Goal: Answer question/provide support: Ask a question

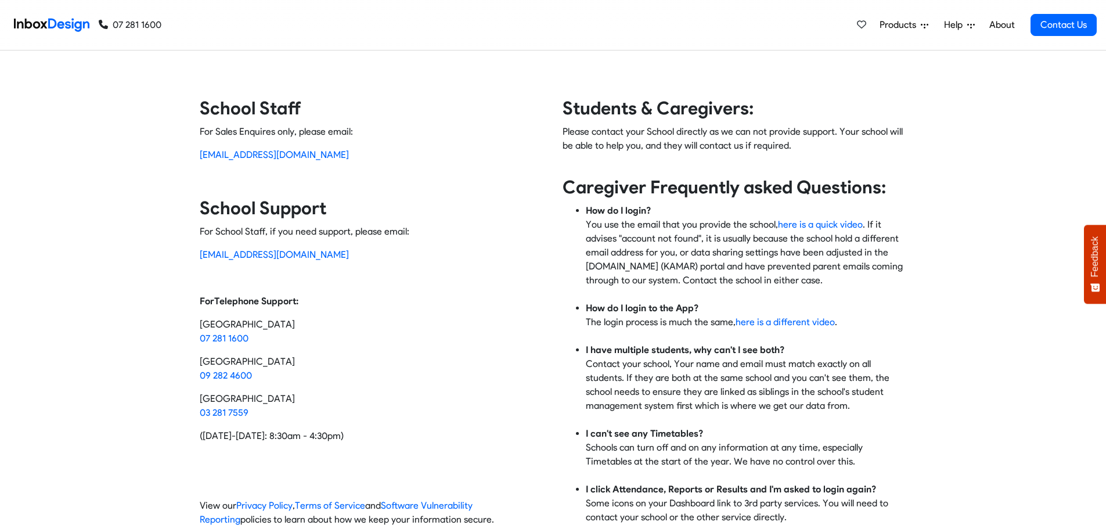
click at [959, 24] on span "Help" at bounding box center [955, 25] width 23 height 14
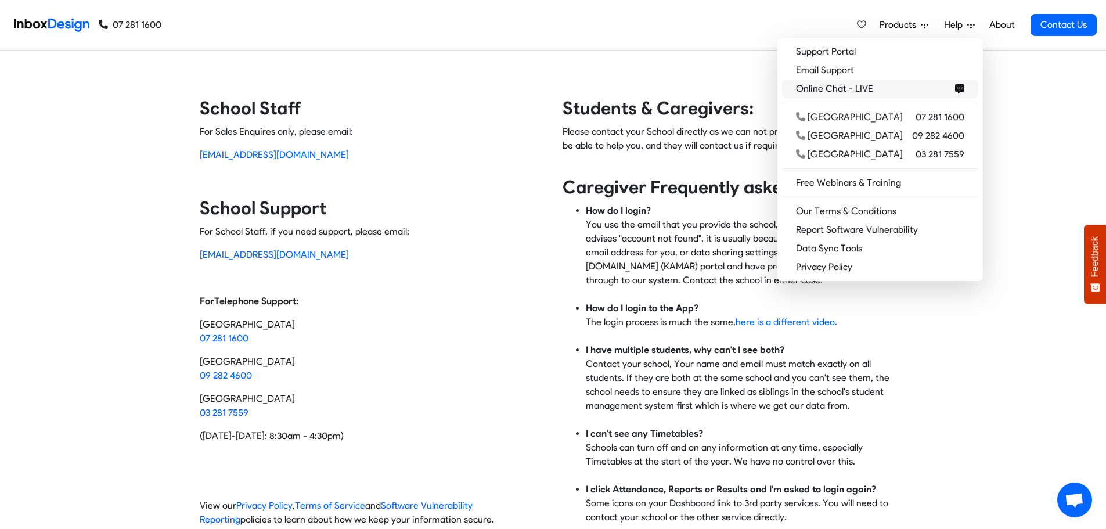
click at [878, 89] on span "Online Chat - LIVE" at bounding box center [837, 89] width 82 height 14
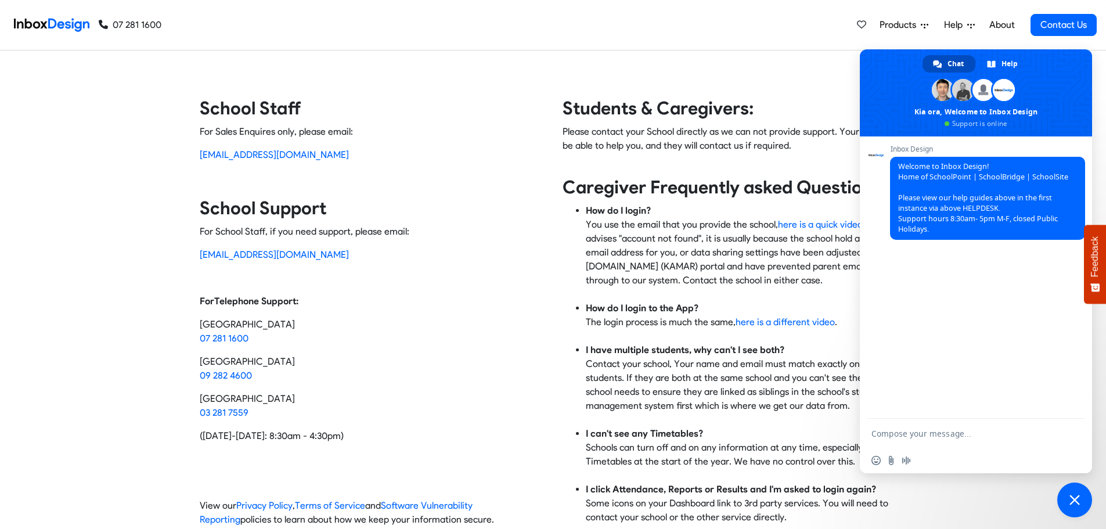
click at [946, 433] on textarea "Compose your message..." at bounding box center [962, 433] width 183 height 10
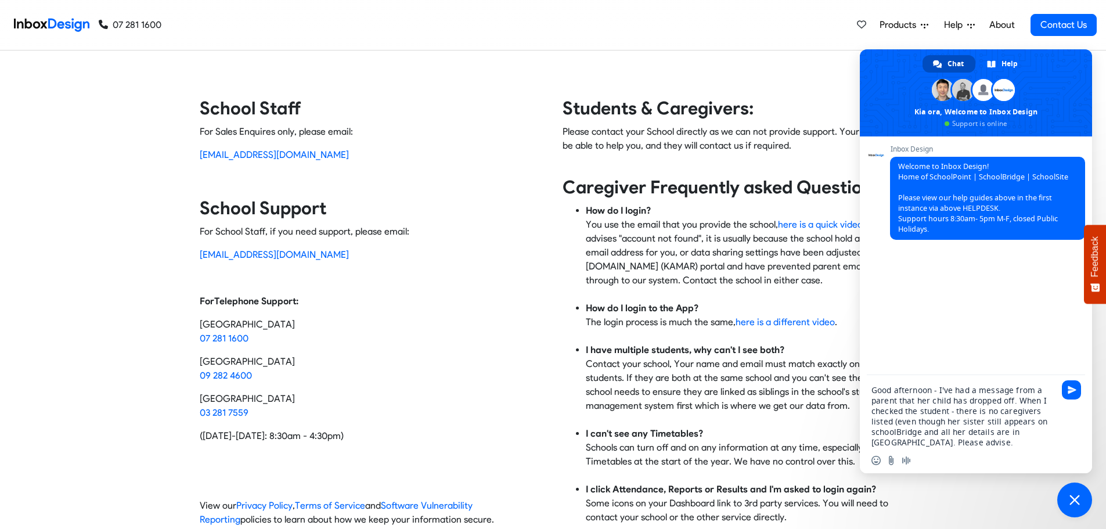
click at [876, 435] on textarea "Good afternoon - I've had a message from a parent that her child has dropped of…" at bounding box center [962, 416] width 183 height 63
click at [1009, 402] on textarea "Good afternoon - I've had a message from a parent that her child has dropped of…" at bounding box center [962, 416] width 183 height 63
click at [895, 423] on textarea "Good afternoon - I've had a message from a parent that her child has dropped of…" at bounding box center [962, 416] width 183 height 63
click at [983, 423] on textarea "Good afternoon - I've had a message from a parent that her child has dropped of…" at bounding box center [962, 416] width 183 height 63
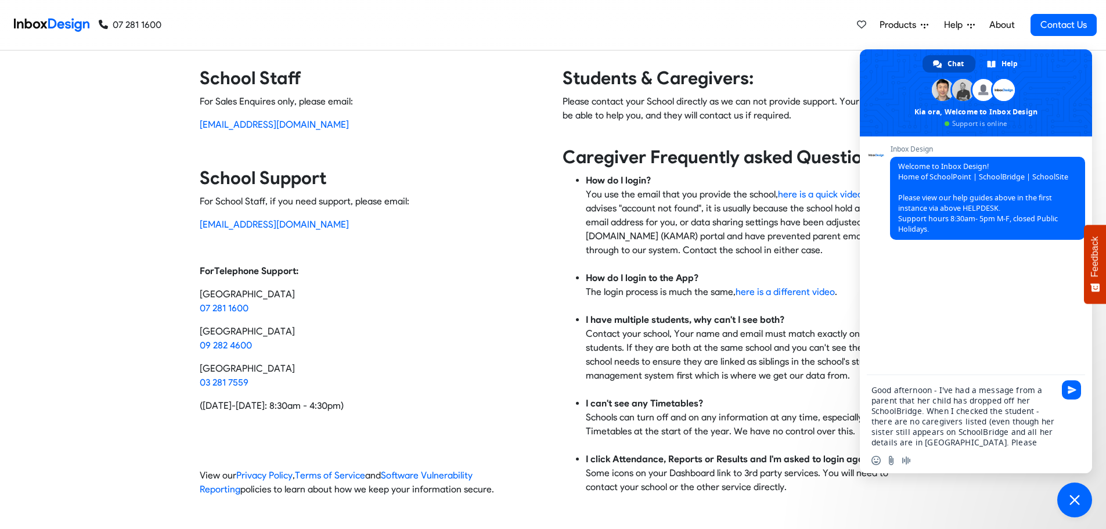
scroll to position [58, 0]
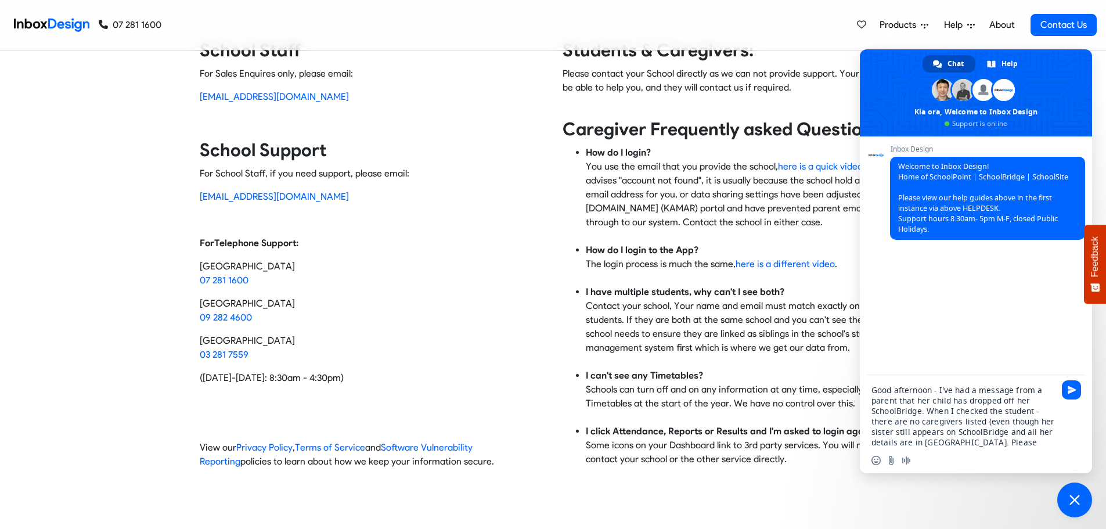
click at [1005, 431] on textarea "Good afternoon - I've had a message from a parent that her child has dropped of…" at bounding box center [962, 416] width 183 height 63
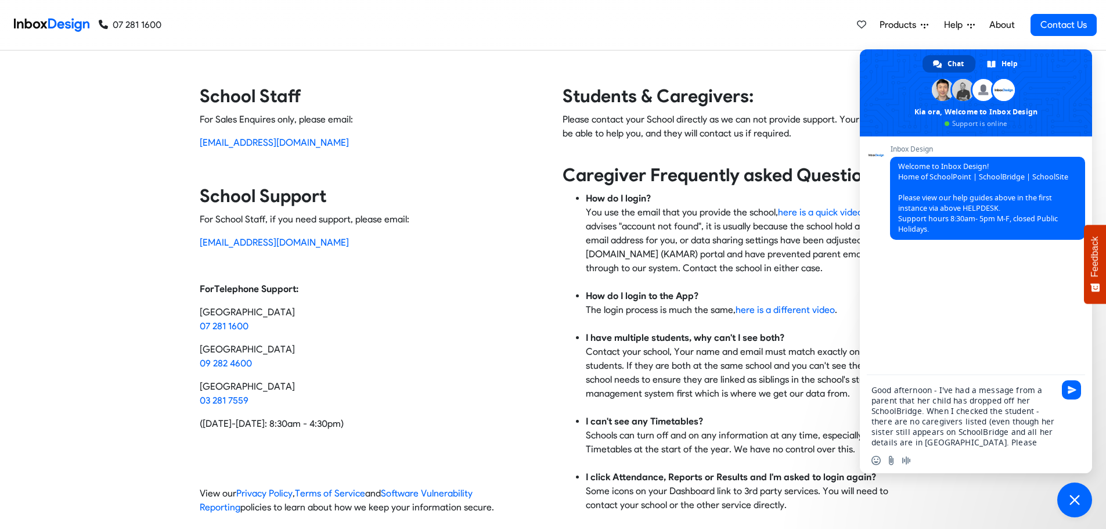
scroll to position [0, 0]
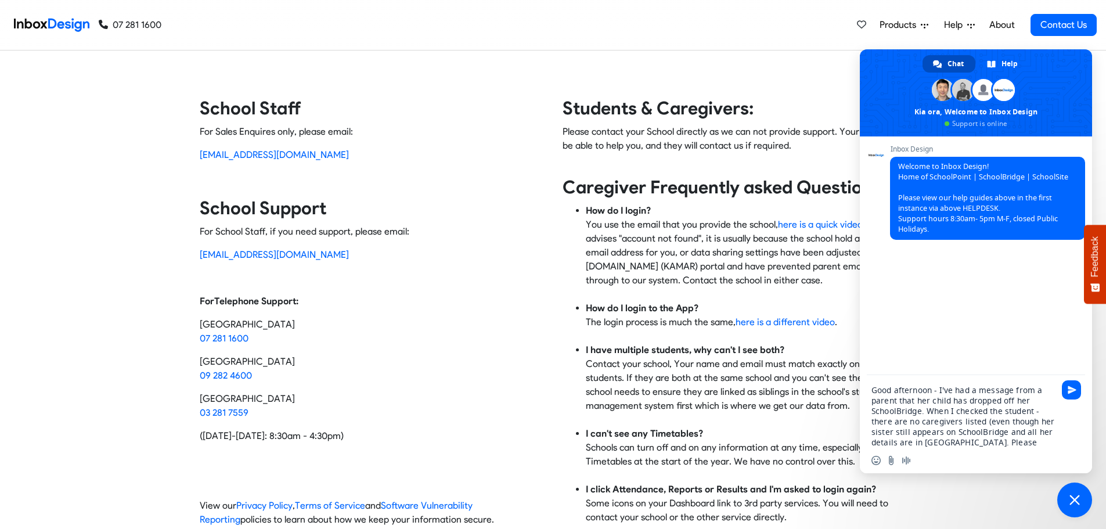
click at [991, 423] on textarea "Good afternoon - I've had a message from a parent that her child has dropped of…" at bounding box center [962, 416] width 183 height 63
click at [991, 432] on textarea "Good afternoon - I've had a message from a parent that her child has dropped of…" at bounding box center [962, 416] width 183 height 63
click at [1027, 436] on textarea "Good afternoon - I've had a message from a parent that her child has dropped of…" at bounding box center [962, 416] width 183 height 63
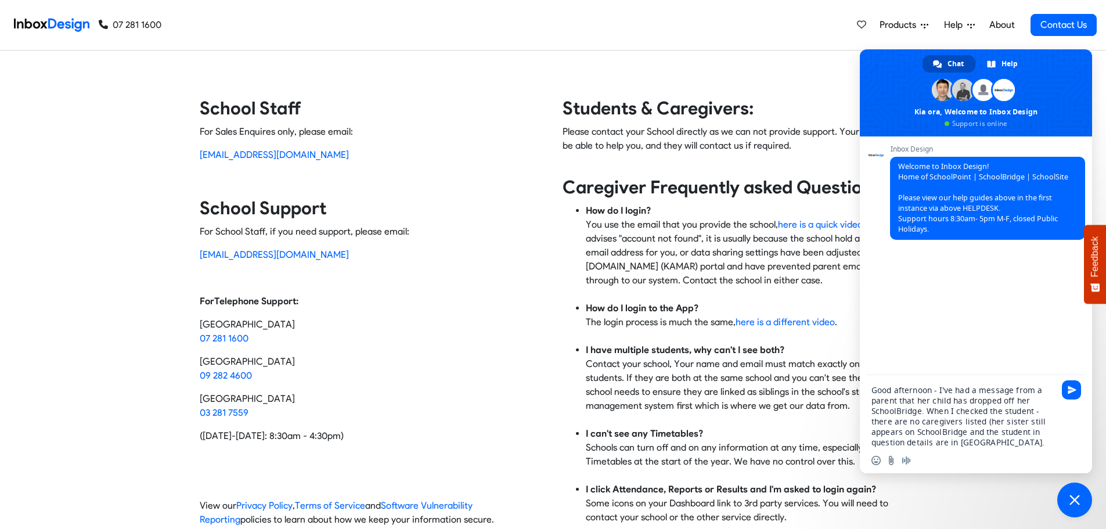
click at [965, 430] on textarea "Good afternoon - I've had a message from a parent that her child has dropped of…" at bounding box center [962, 416] width 183 height 63
click at [903, 442] on textarea "Good afternoon - I've had a message from a parent that her child has dropped of…" at bounding box center [962, 416] width 183 height 63
type textarea "Good afternoon - I've had a message from a parent that her child has dropped of…"
click at [1073, 389] on span "Send" at bounding box center [1071, 389] width 9 height 9
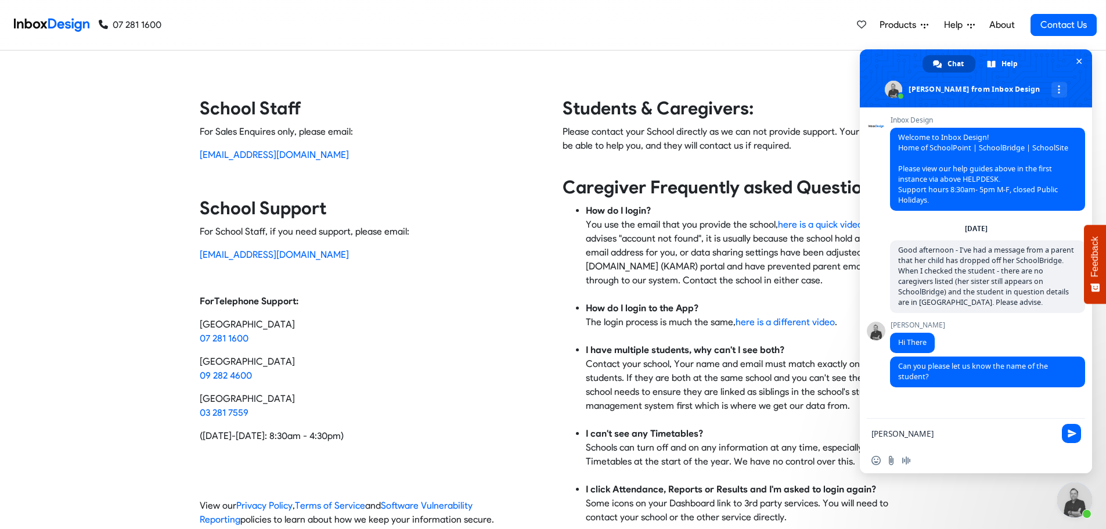
click at [888, 433] on textarea "[PERSON_NAME]" at bounding box center [962, 433] width 183 height 10
type textarea "[US_STATE][PERSON_NAME] - her sister is [PERSON_NAME]"
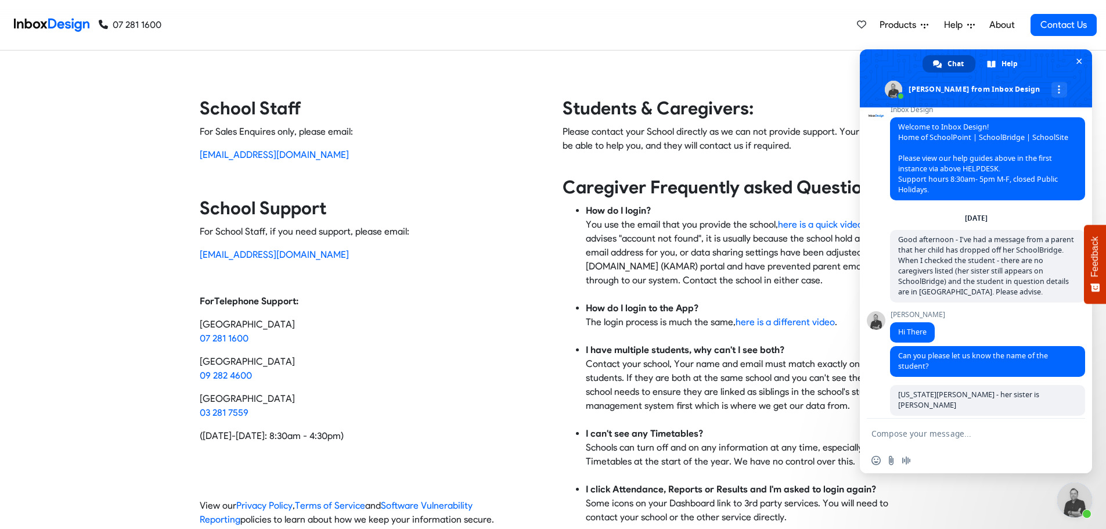
scroll to position [61, 0]
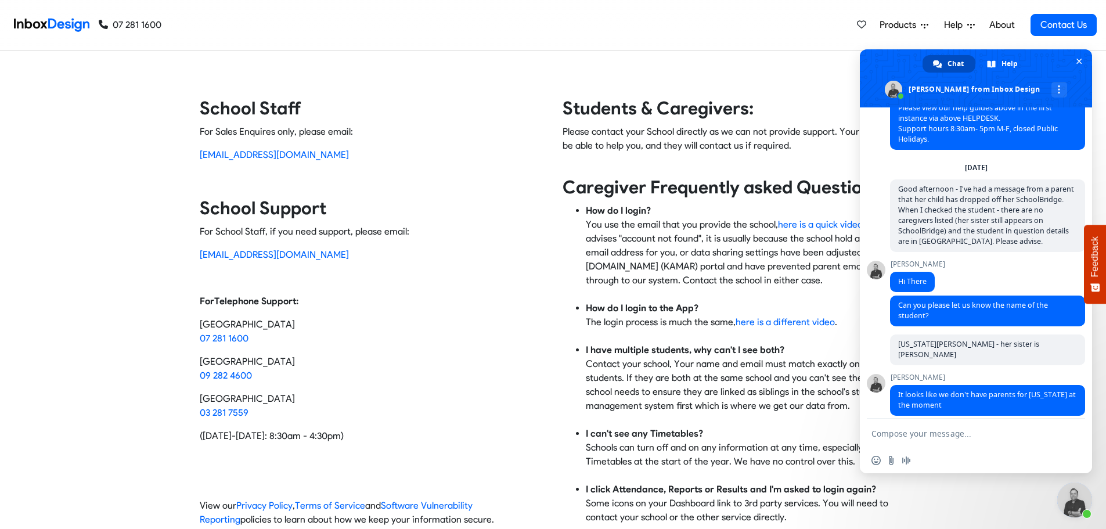
click at [936, 430] on textarea "Compose your message..." at bounding box center [962, 433] width 183 height 10
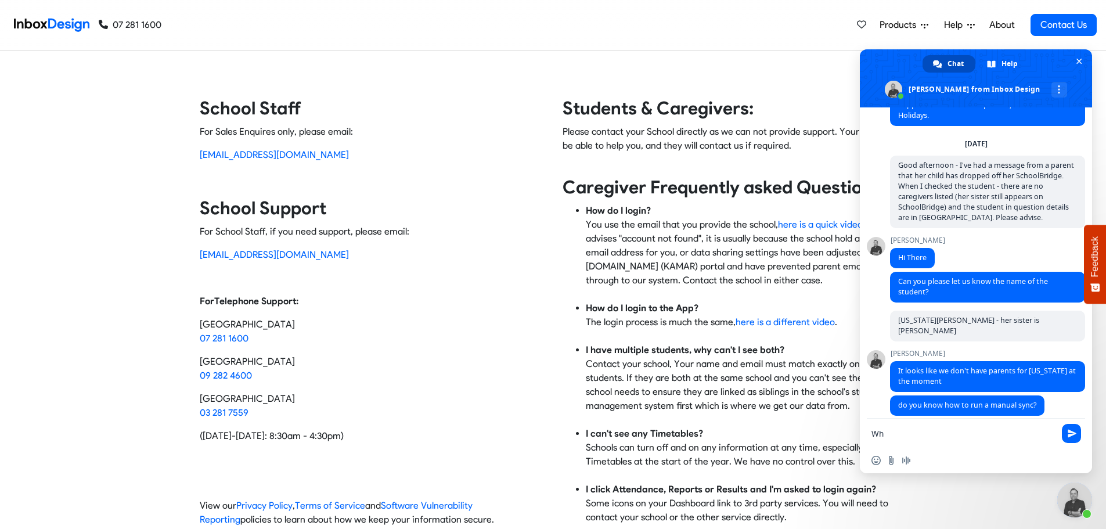
type textarea "W"
type textarea "No I don't!"
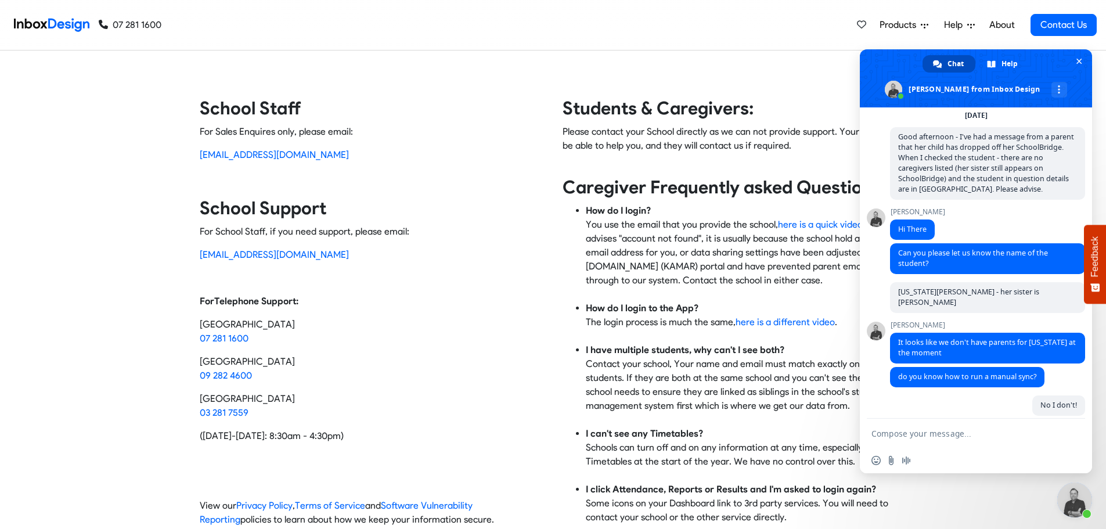
scroll to position [164, 0]
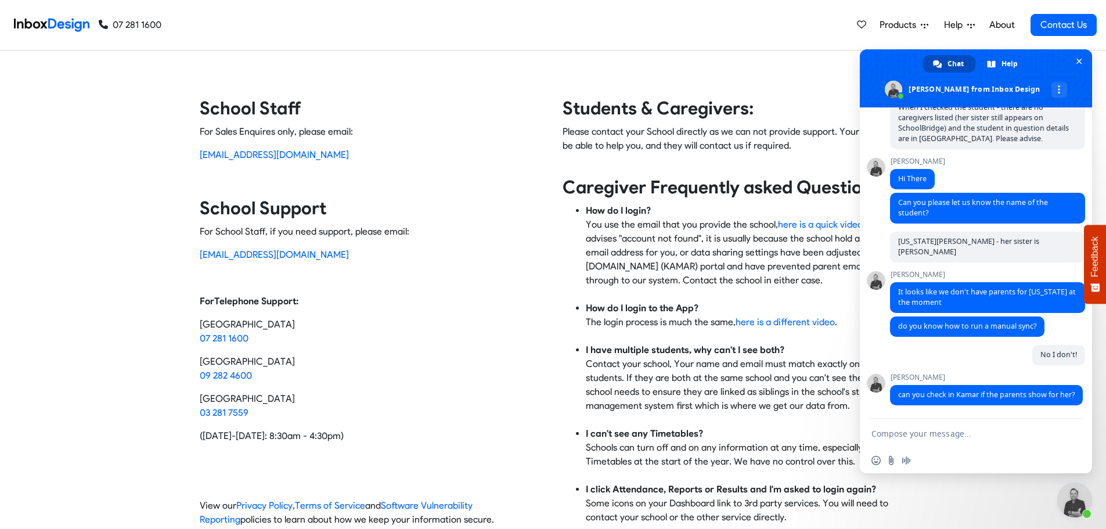
click at [948, 433] on textarea "Compose your message..." at bounding box center [962, 433] width 183 height 10
type textarea "They do"
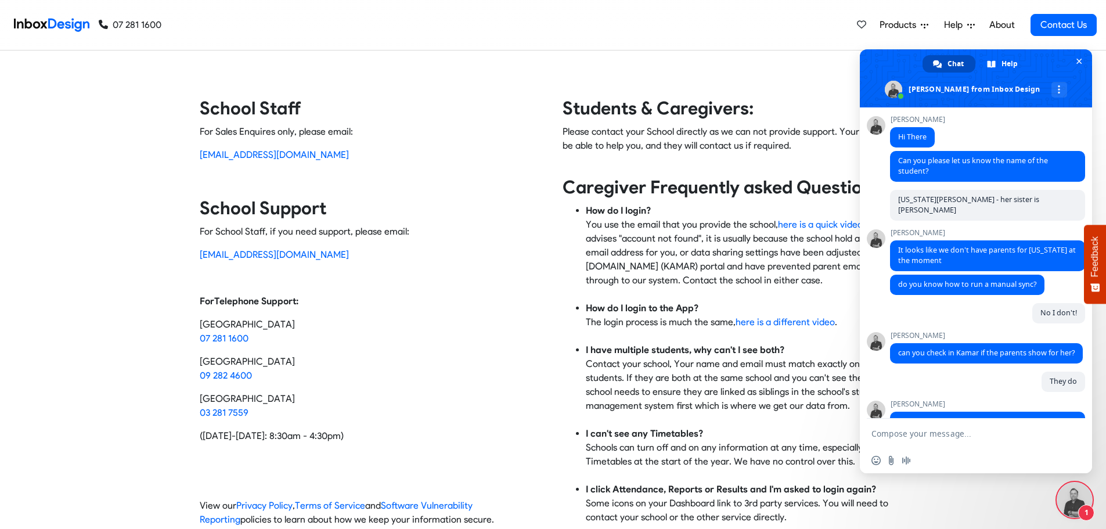
scroll to position [243, 0]
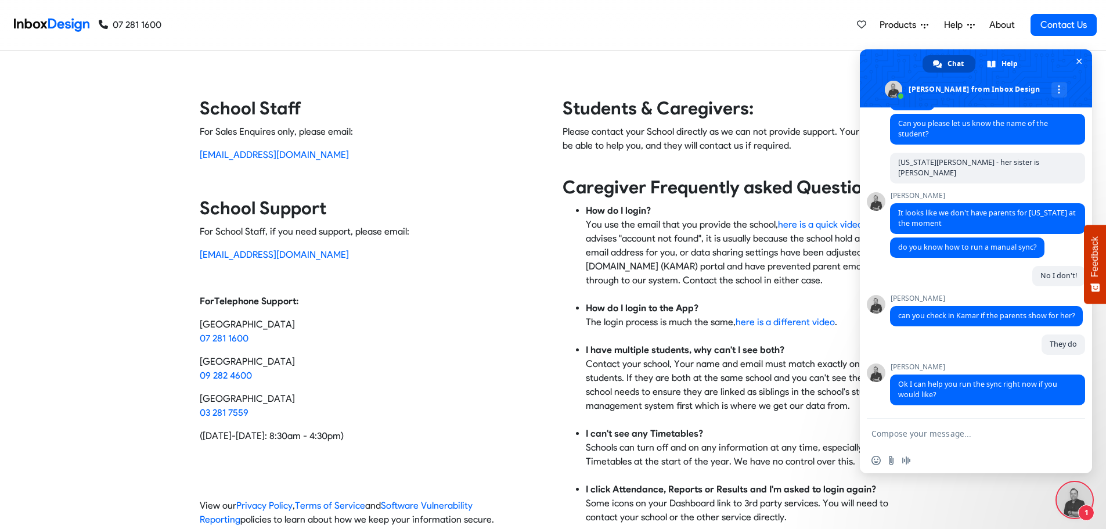
click at [954, 426] on form at bounding box center [962, 434] width 183 height 31
click at [948, 433] on textarea "Compose your message..." at bounding box center [962, 433] width 183 height 10
type textarea "Yes please"
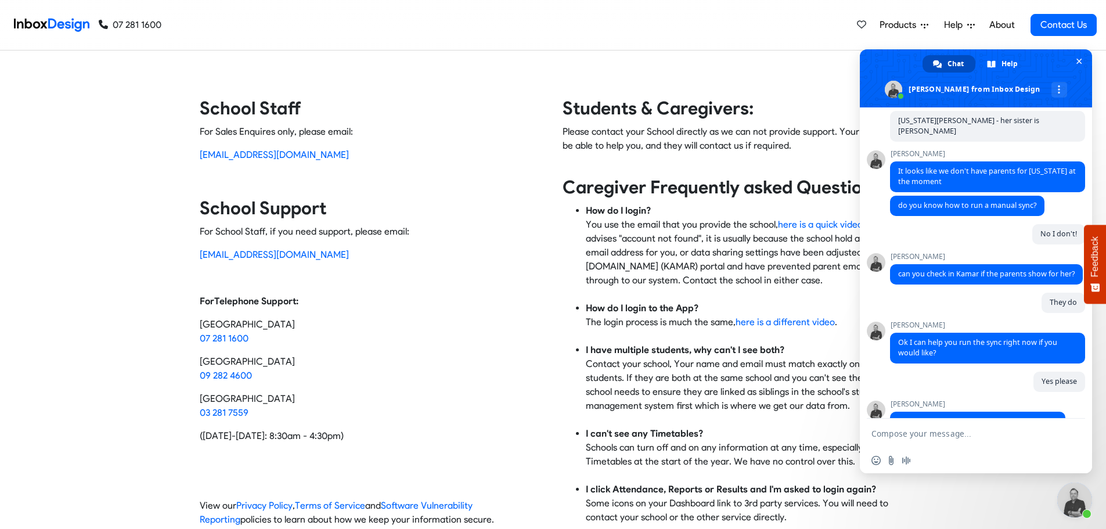
scroll to position [322, 0]
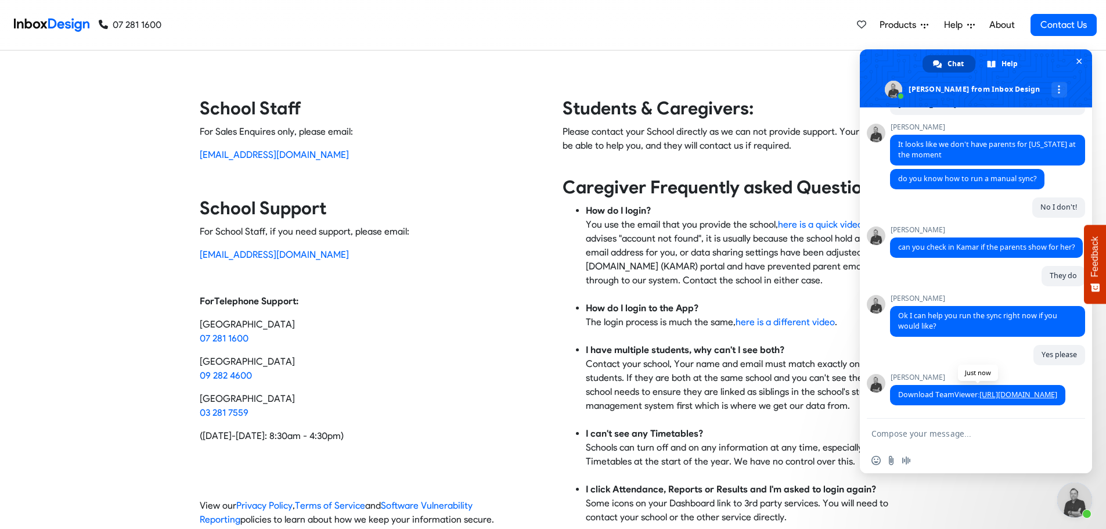
click at [1012, 389] on link "[URL][DOMAIN_NAME]" at bounding box center [1018, 394] width 78 height 10
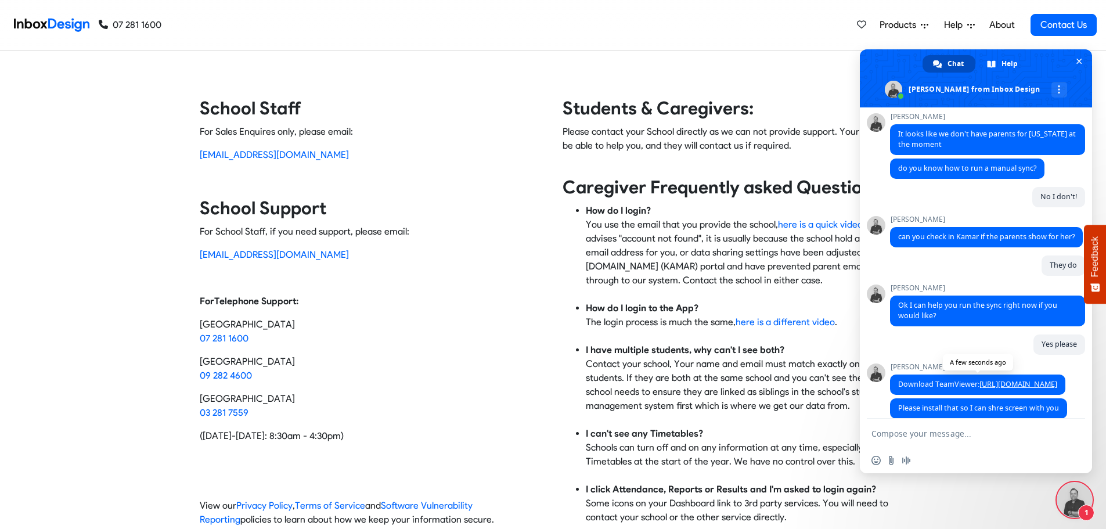
scroll to position [345, 0]
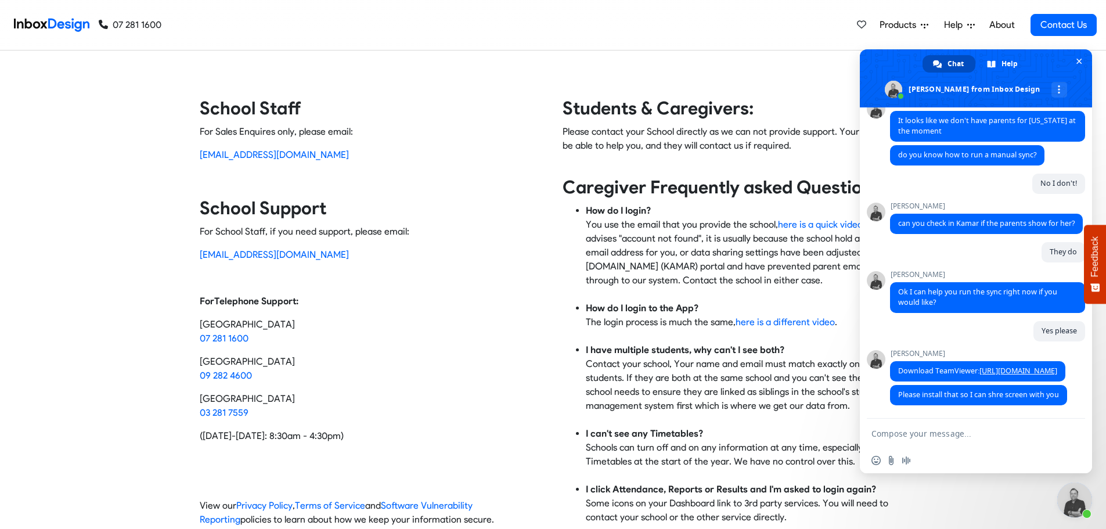
click at [992, 430] on textarea "Compose your message..." at bounding box center [962, 433] width 183 height 10
type textarea "ok - just installing now"
click at [1068, 436] on span "Send" at bounding box center [1071, 433] width 9 height 9
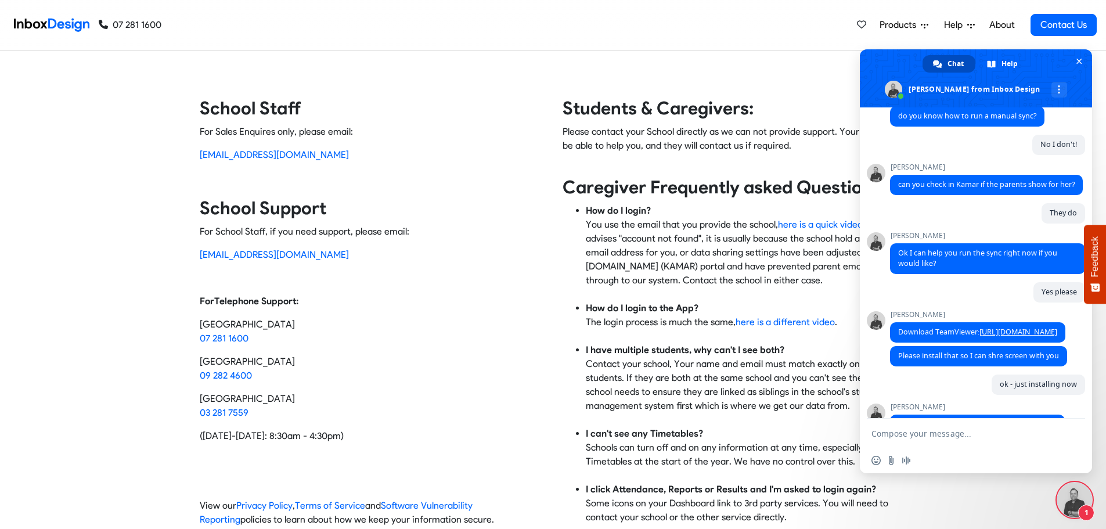
scroll to position [414, 0]
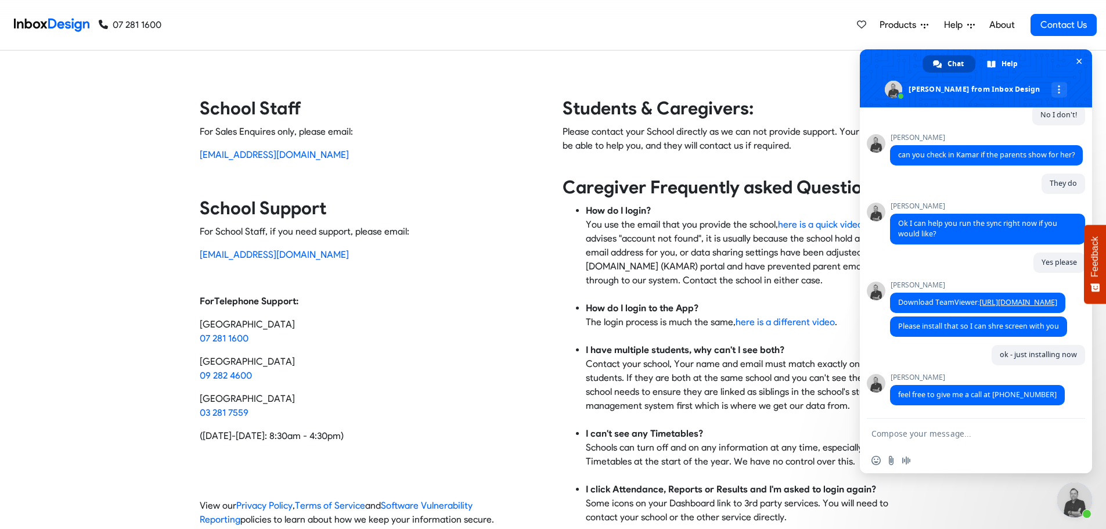
click at [930, 432] on textarea "Compose your message..." at bounding box center [962, 433] width 183 height 10
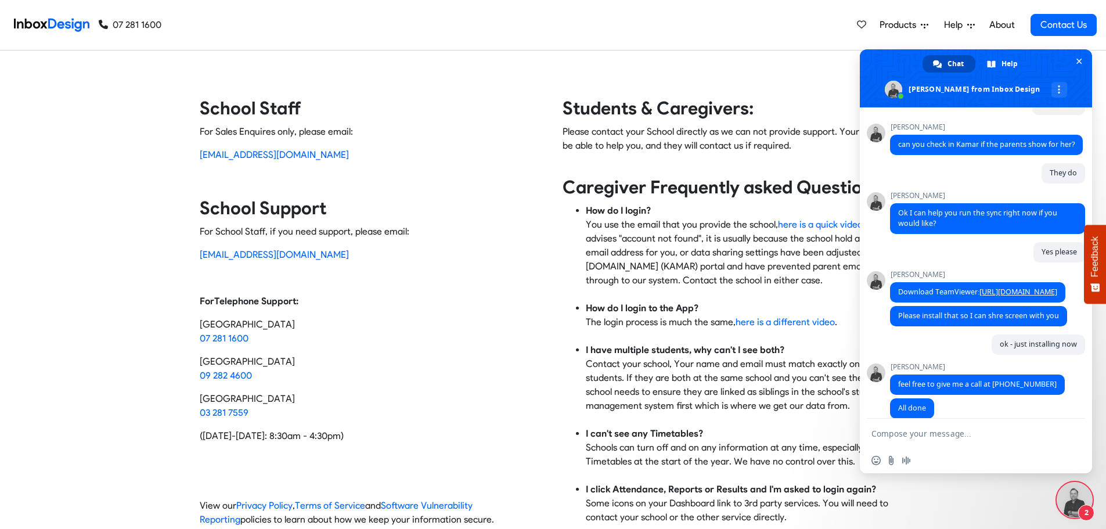
scroll to position [461, 0]
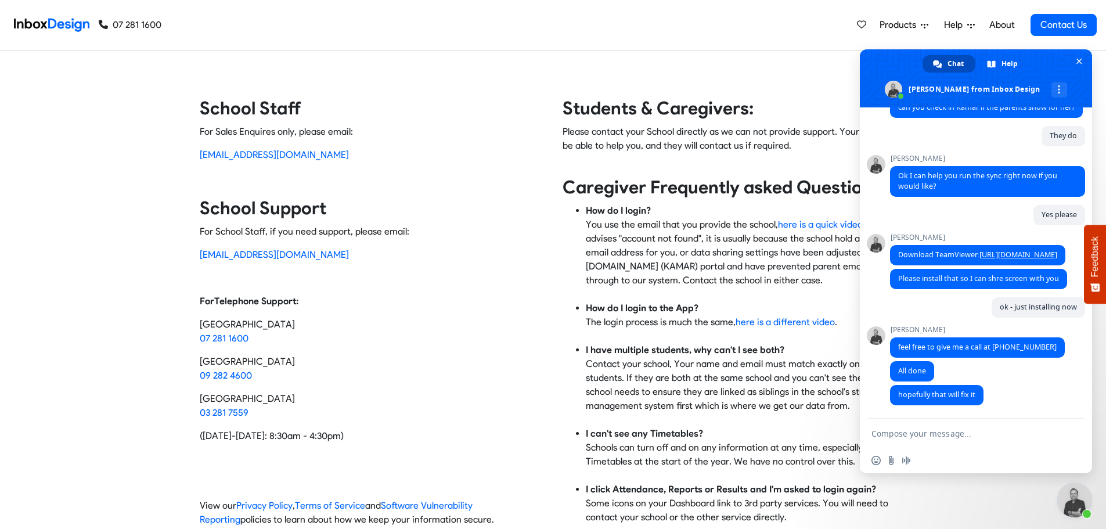
click at [982, 435] on textarea "Compose your message..." at bounding box center [962, 433] width 183 height 10
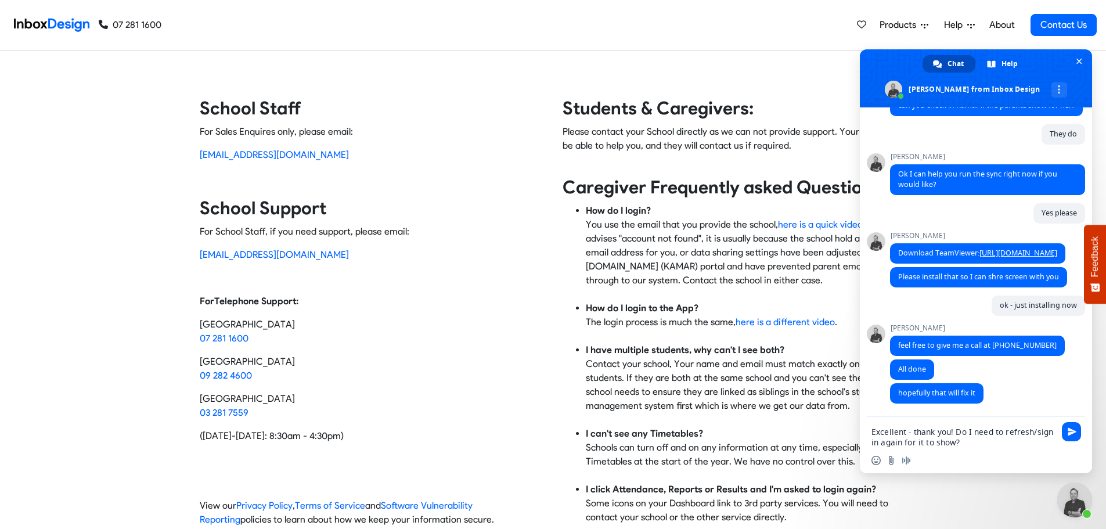
type textarea "Excellent - thank you! Do I need to refresh/sign in again for it to show?"
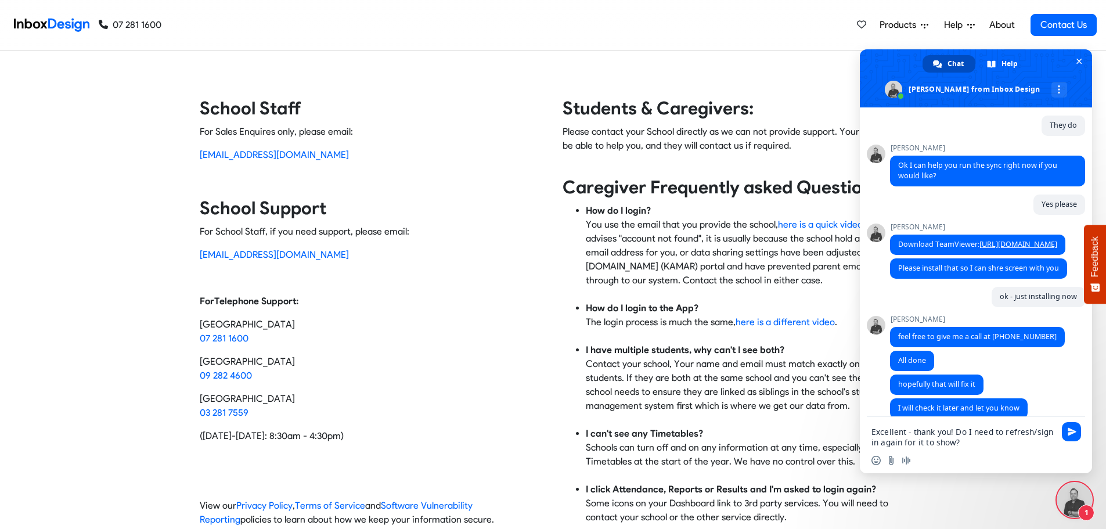
scroll to position [487, 0]
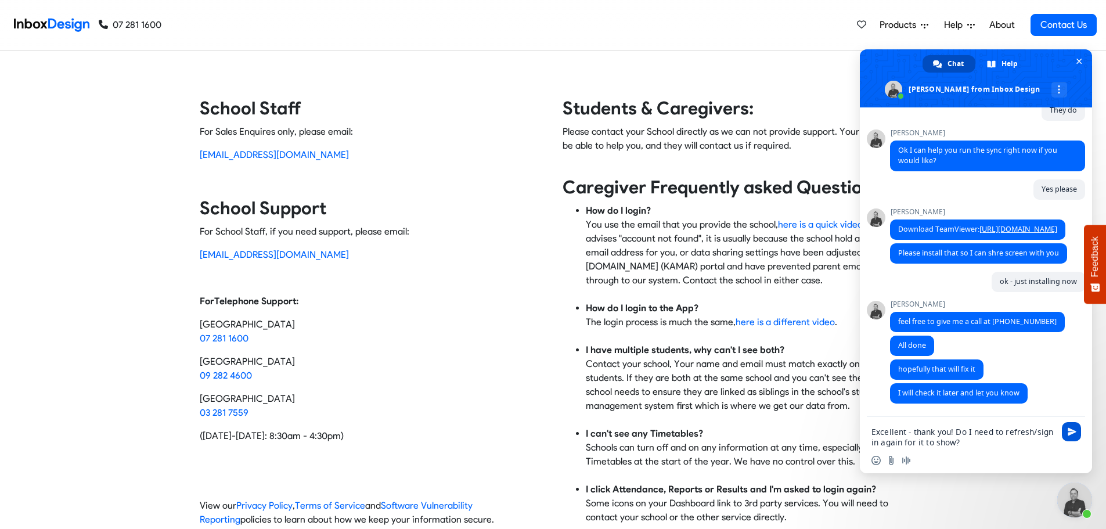
click at [1077, 429] on span "Send" at bounding box center [1071, 431] width 19 height 19
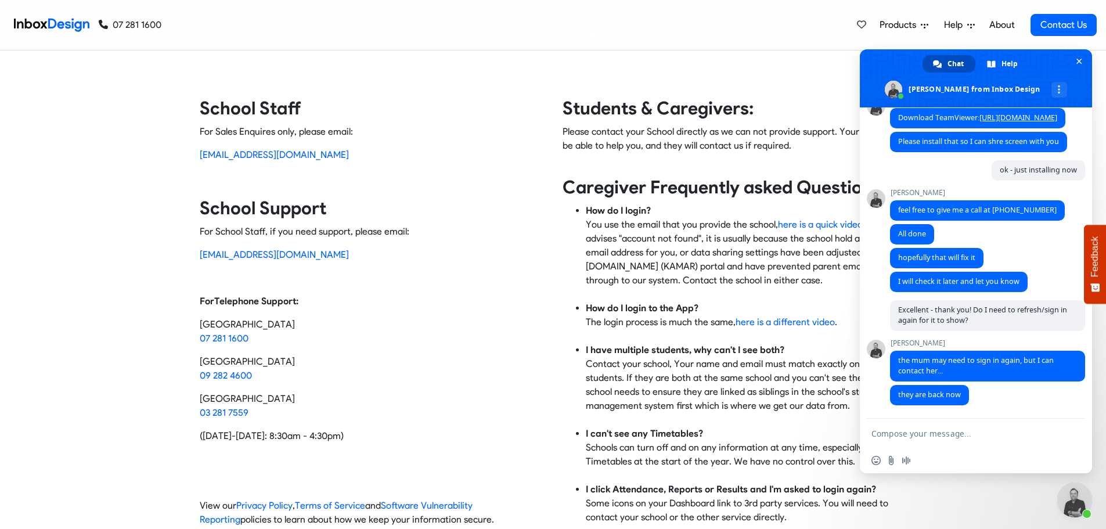
scroll to position [672, 0]
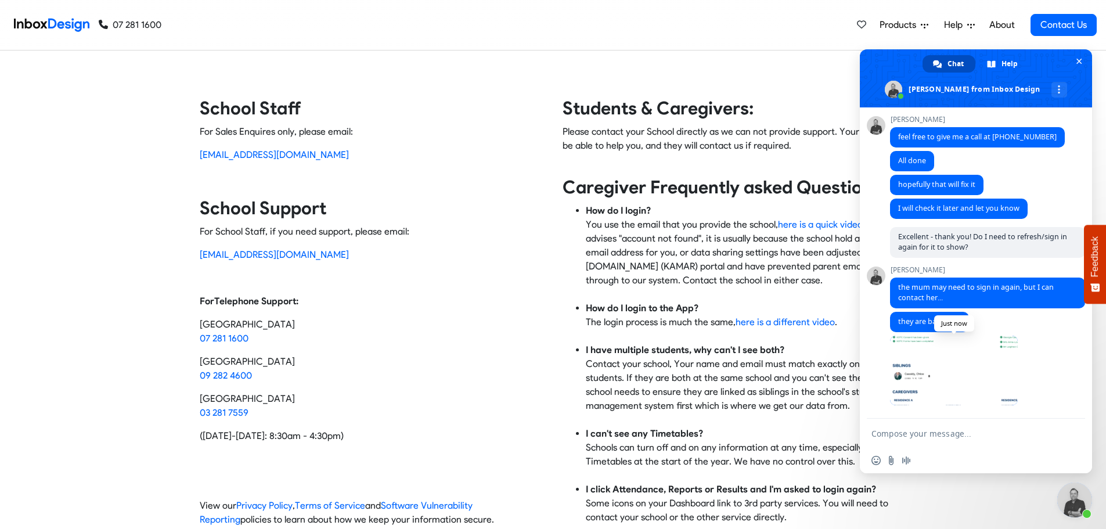
click at [952, 369] on span at bounding box center [954, 371] width 128 height 70
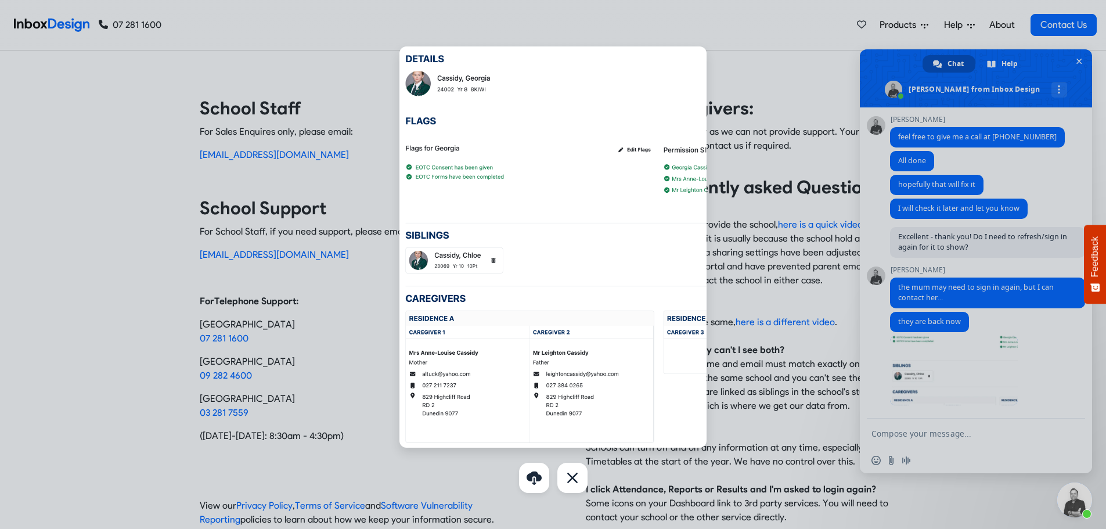
click at [989, 434] on div at bounding box center [553, 264] width 1106 height 529
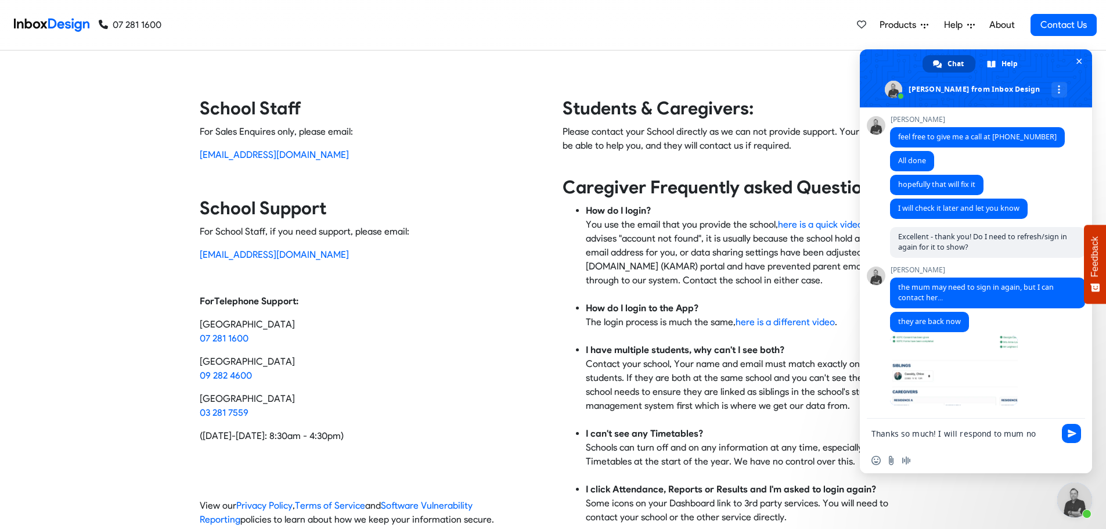
type textarea "Thanks so much! I will respond to mum now"
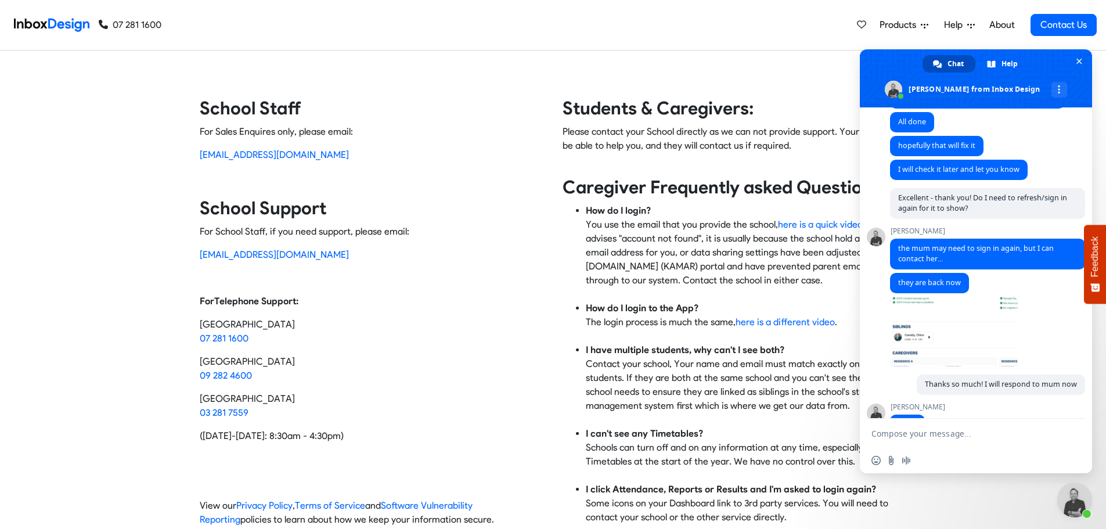
scroll to position [749, 0]
